Goal: Task Accomplishment & Management: Use online tool/utility

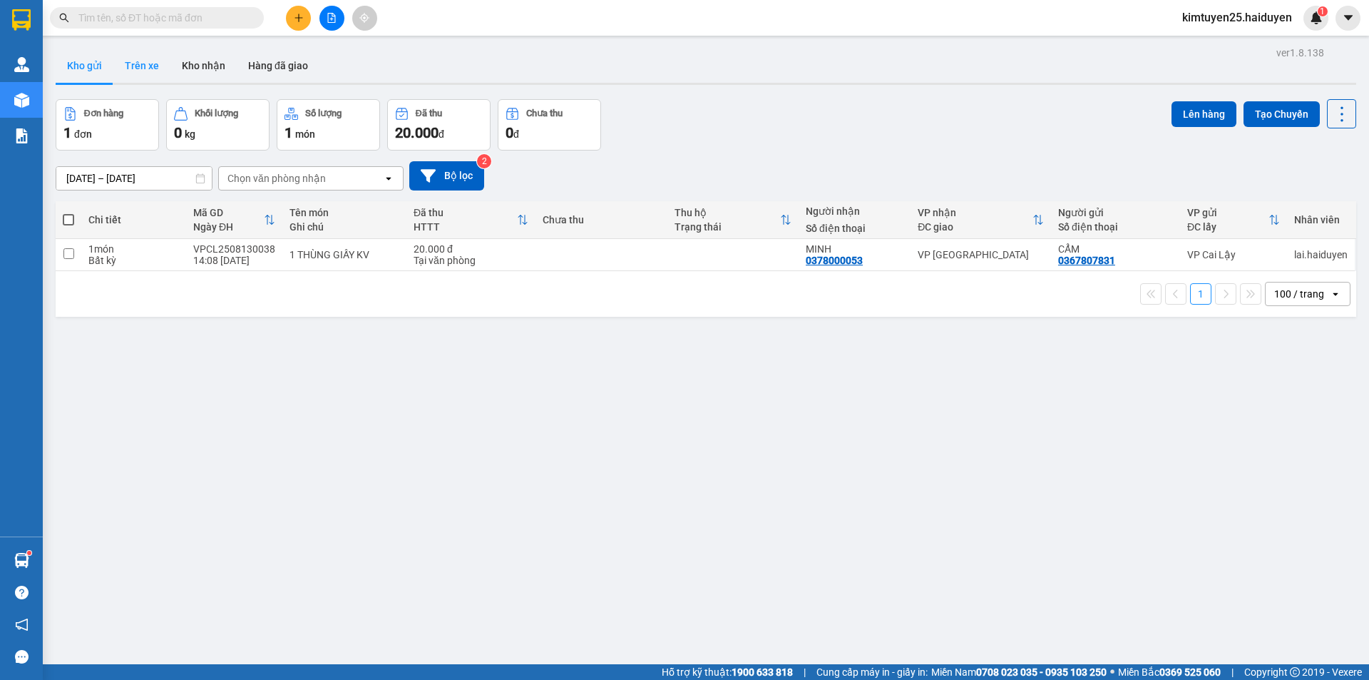
click at [141, 71] on button "Trên xe" at bounding box center [141, 65] width 57 height 34
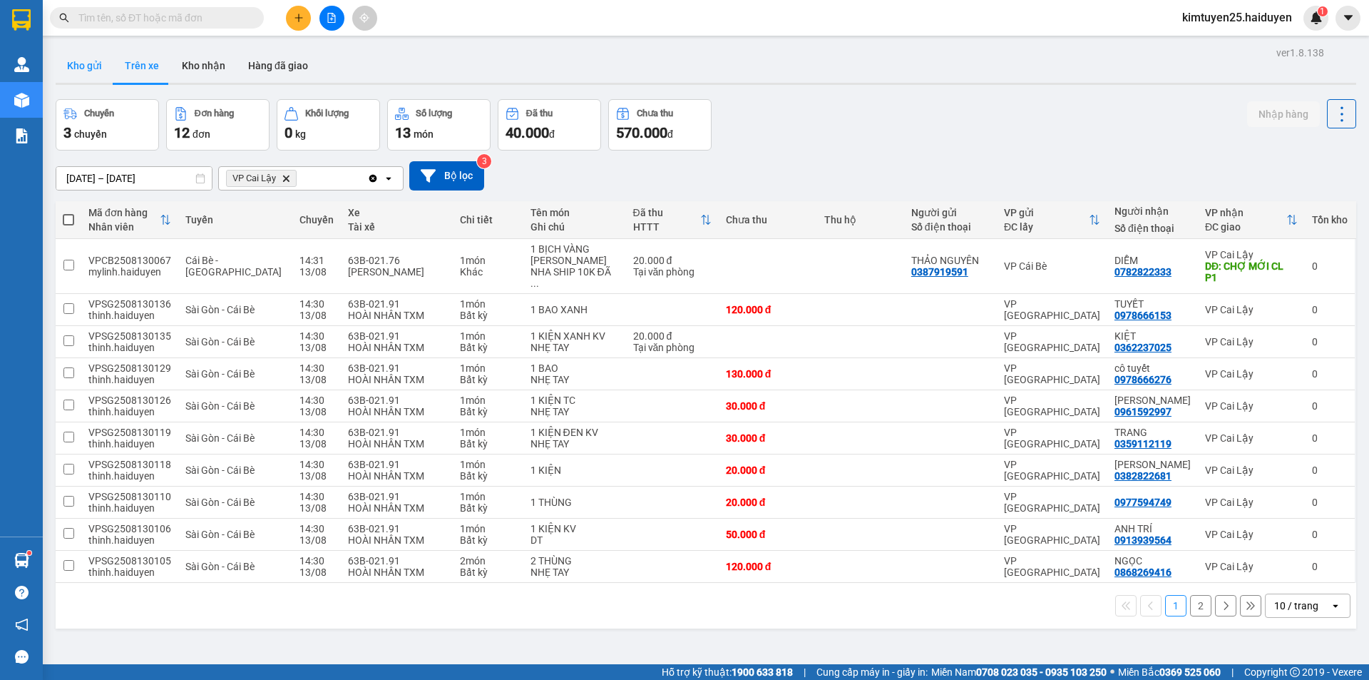
click at [93, 71] on button "Kho gửi" at bounding box center [85, 65] width 58 height 34
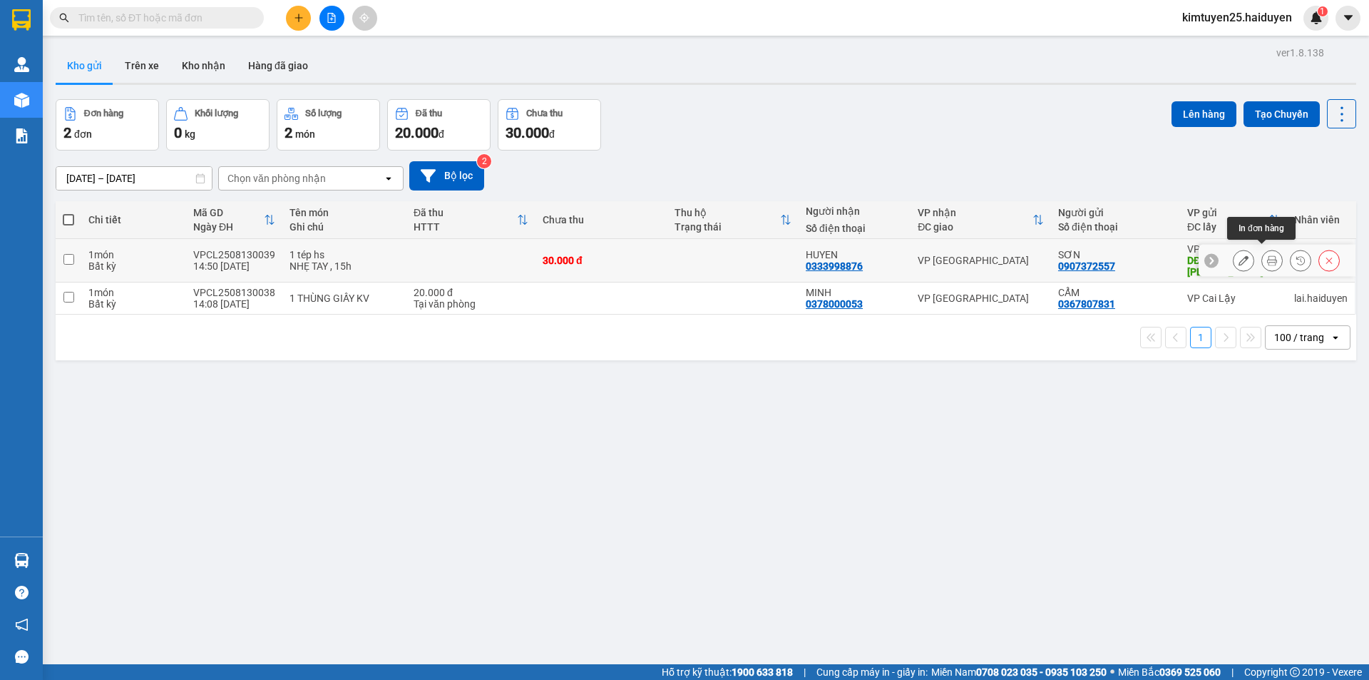
click at [1265, 248] on button at bounding box center [1272, 260] width 20 height 25
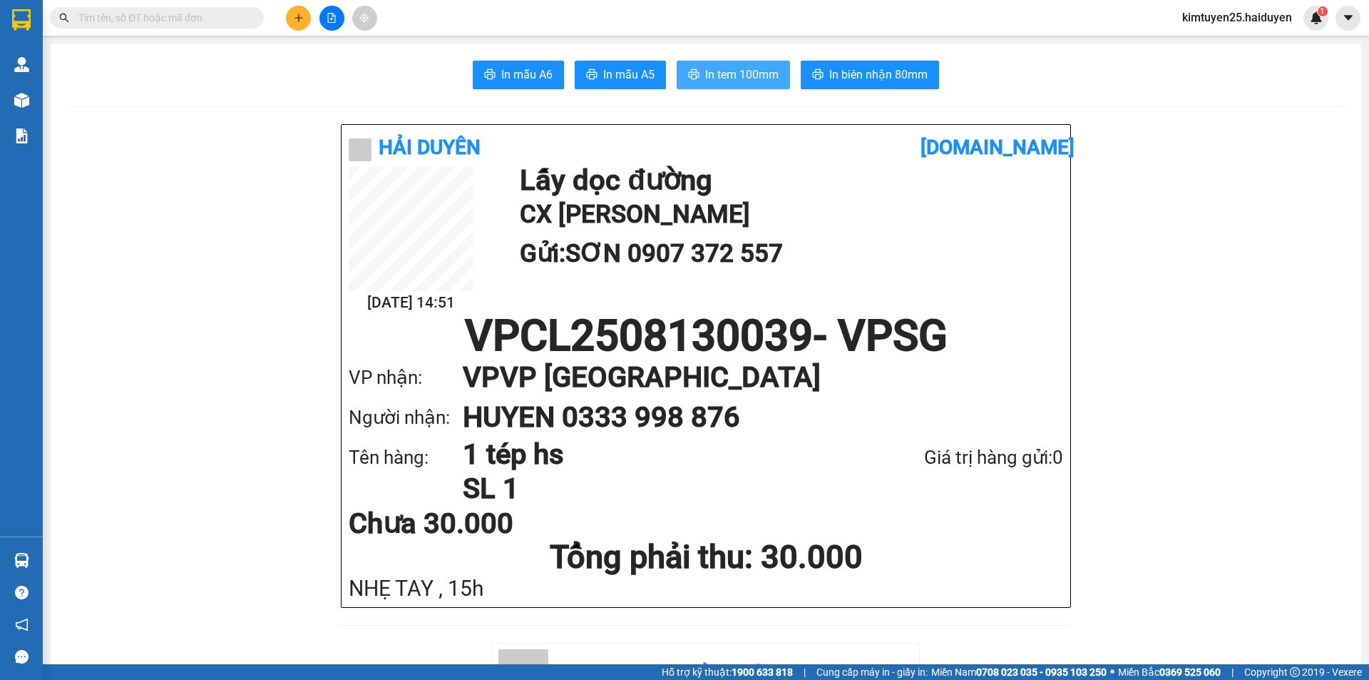
click at [709, 78] on span "In tem 100mm" at bounding box center [741, 75] width 73 height 18
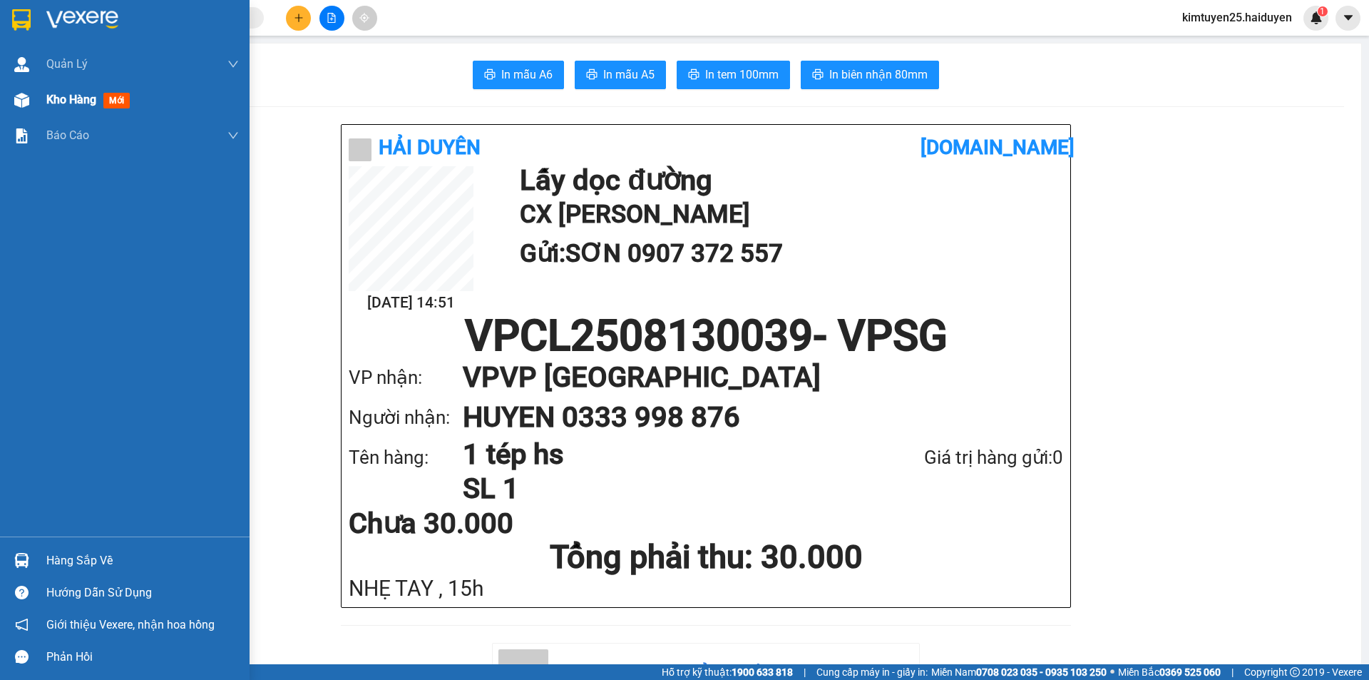
click at [33, 106] on div at bounding box center [21, 100] width 25 height 25
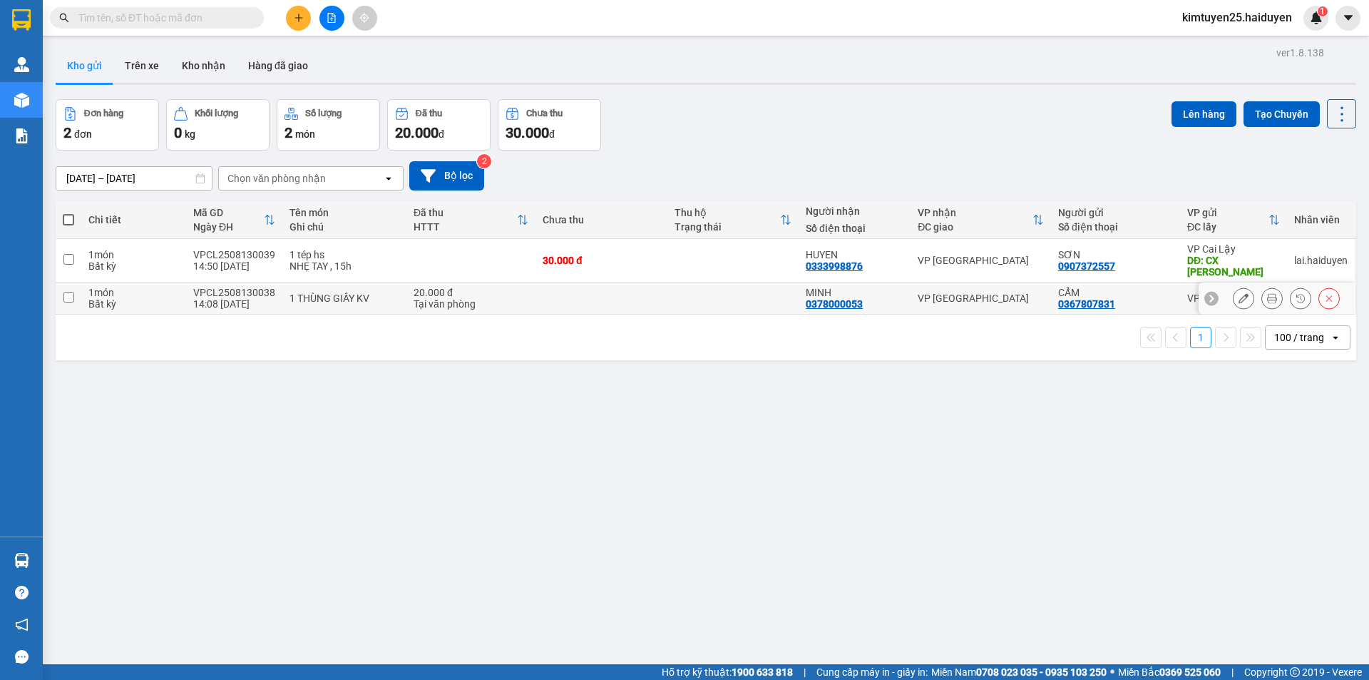
click at [619, 282] on td at bounding box center [601, 298] width 131 height 32
checkbox input "true"
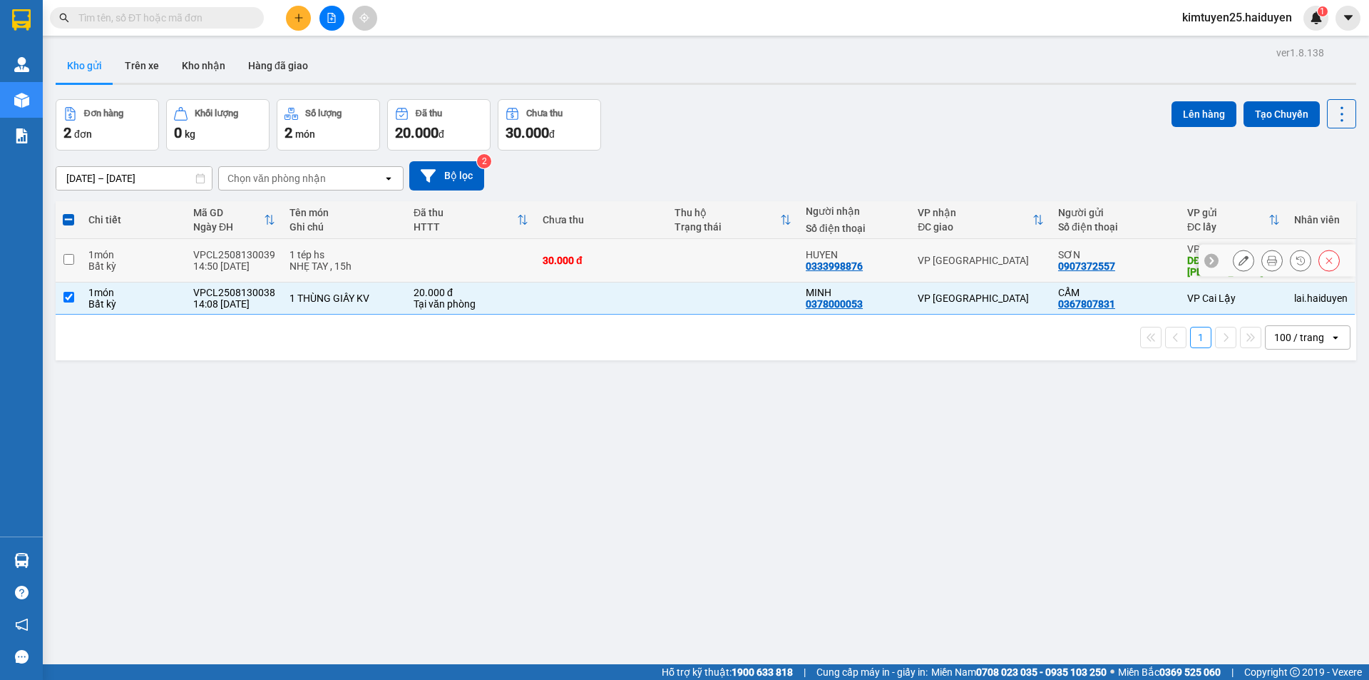
click at [633, 262] on td "30.000 đ" at bounding box center [601, 261] width 131 height 44
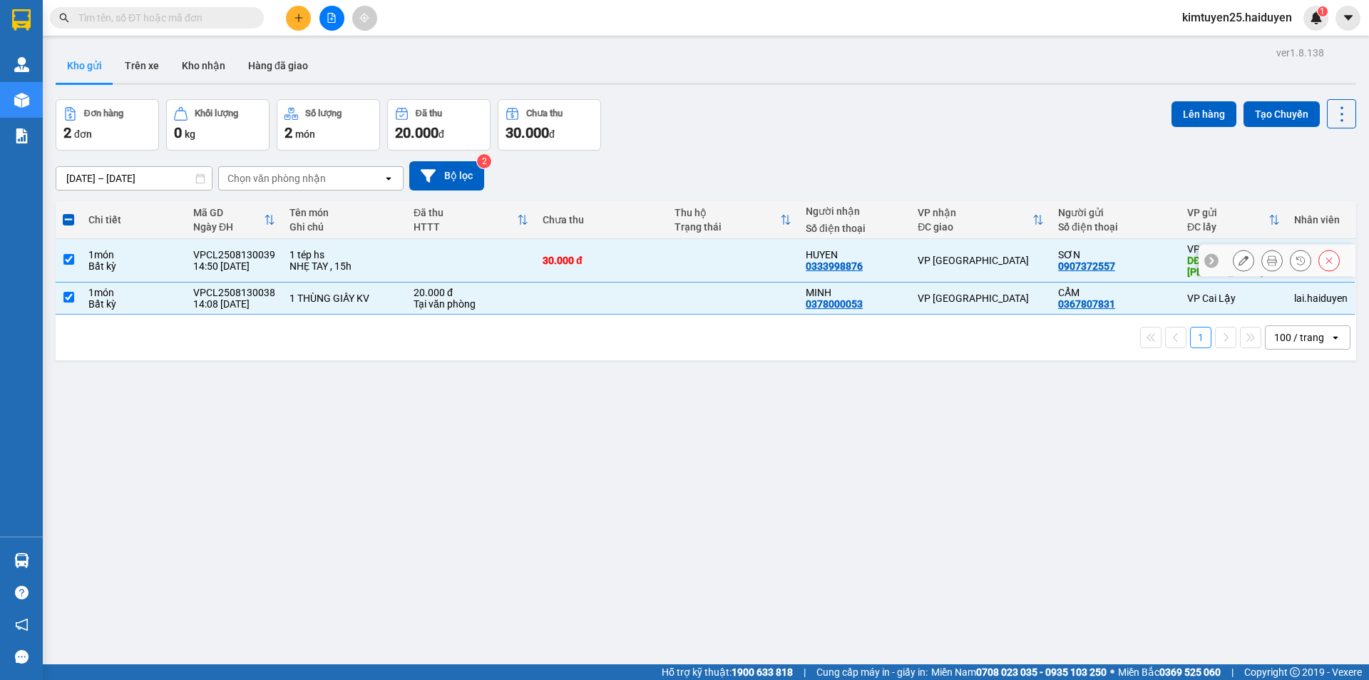
checkbox input "true"
